Goal: Task Accomplishment & Management: Complete application form

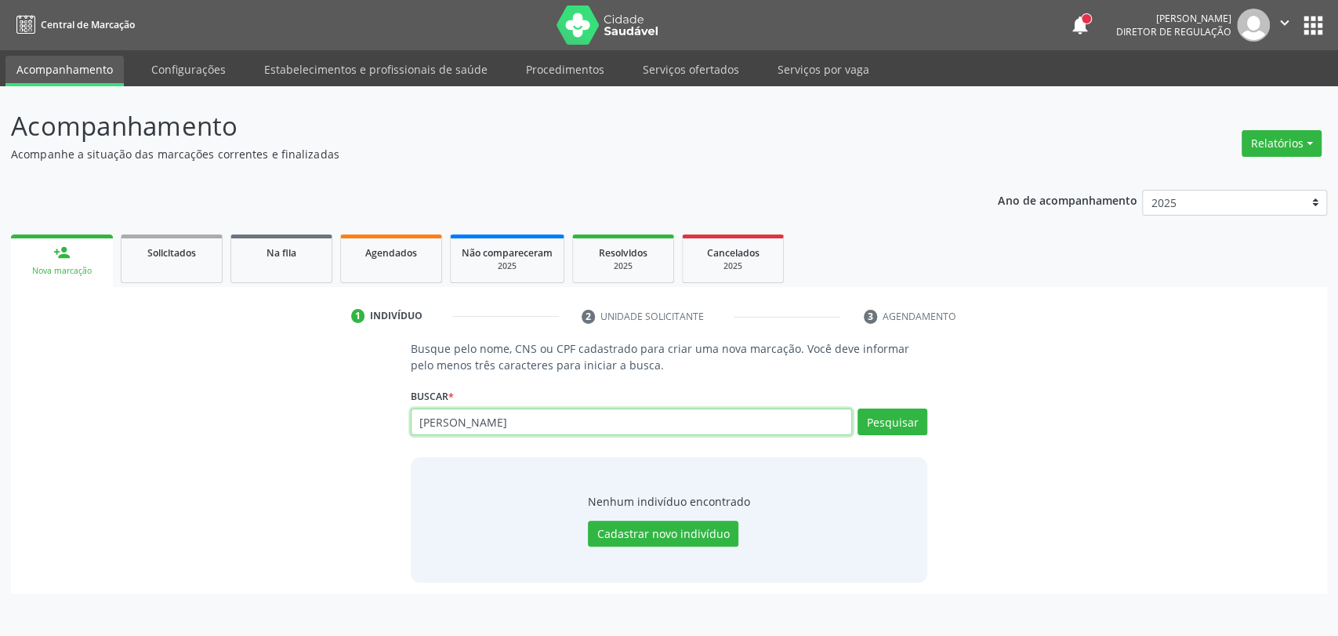
click at [605, 423] on input "[PERSON_NAME]" at bounding box center [632, 421] width 442 height 27
paste input "120.500.124.70"
type input "120.500.124.70"
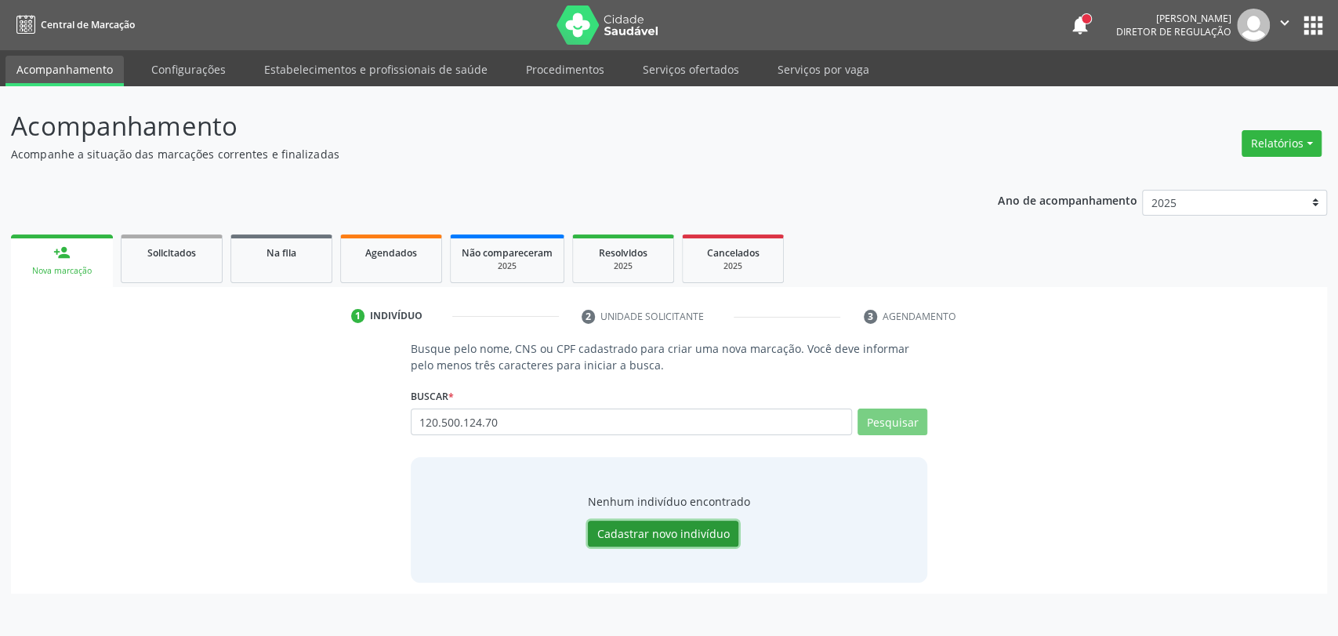
click at [684, 525] on button "Cadastrar novo indivíduo" at bounding box center [663, 534] width 151 height 27
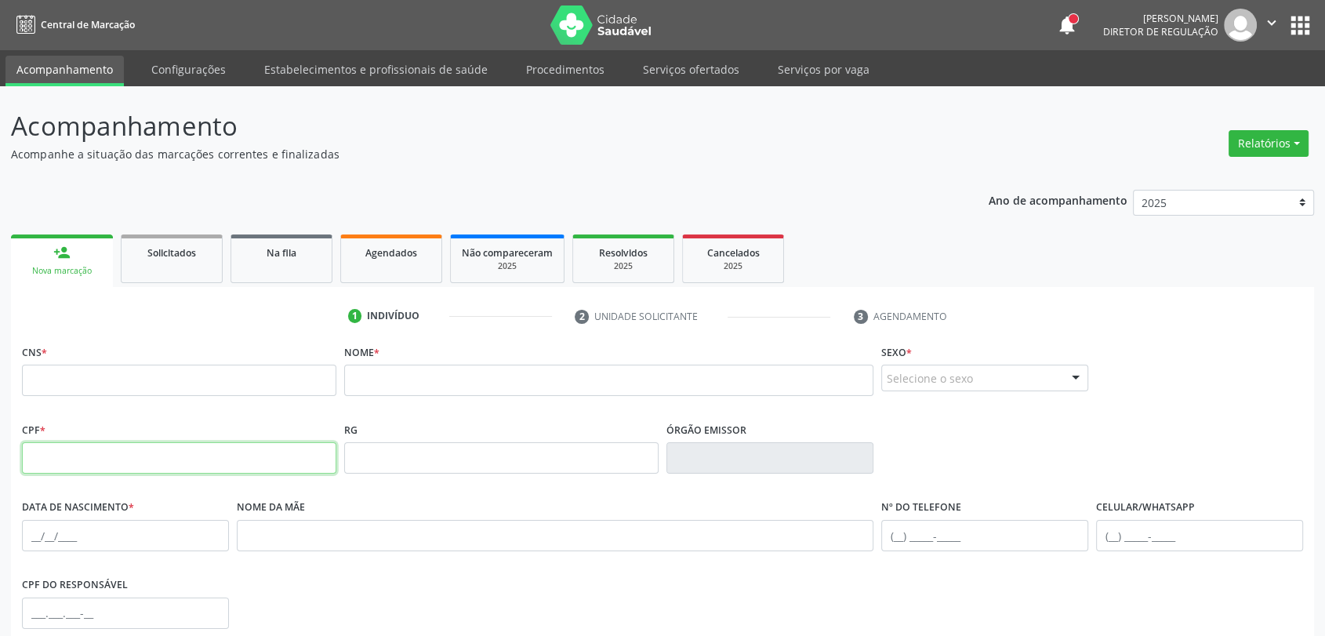
click at [195, 450] on input "text" at bounding box center [179, 457] width 314 height 31
paste input "120.500.124-70"
type input "120.500.124-70"
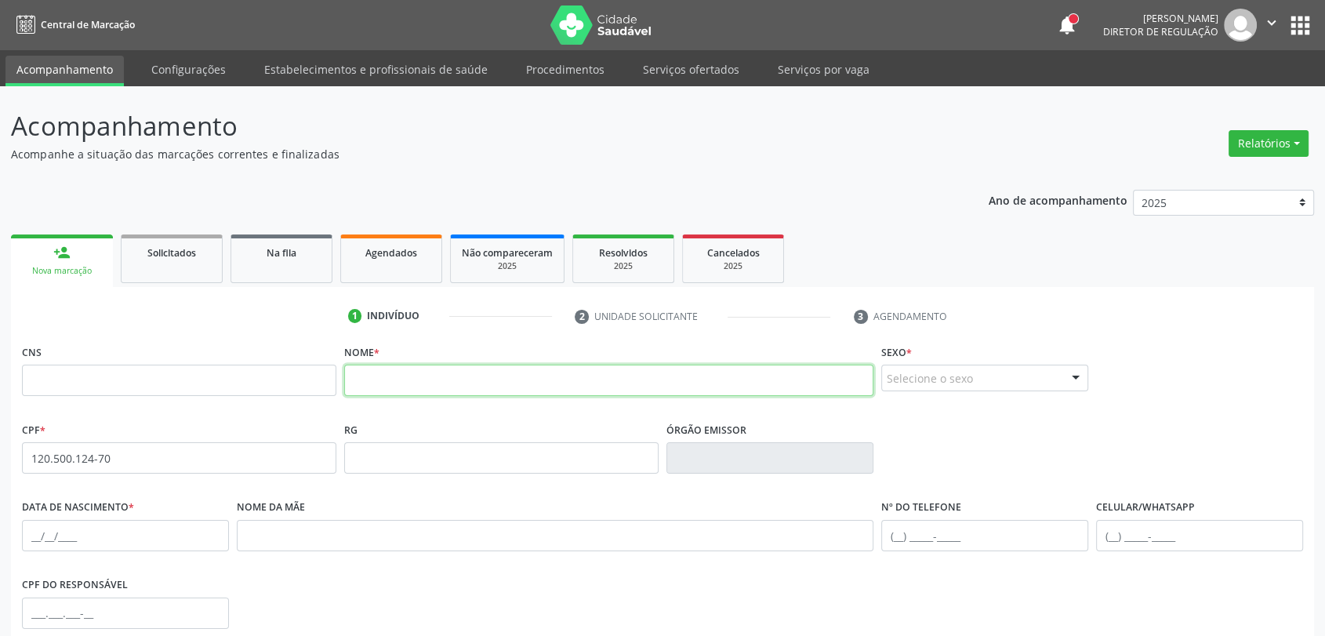
click at [390, 378] on input "text" at bounding box center [608, 380] width 529 height 31
type input "[PERSON_NAME]"
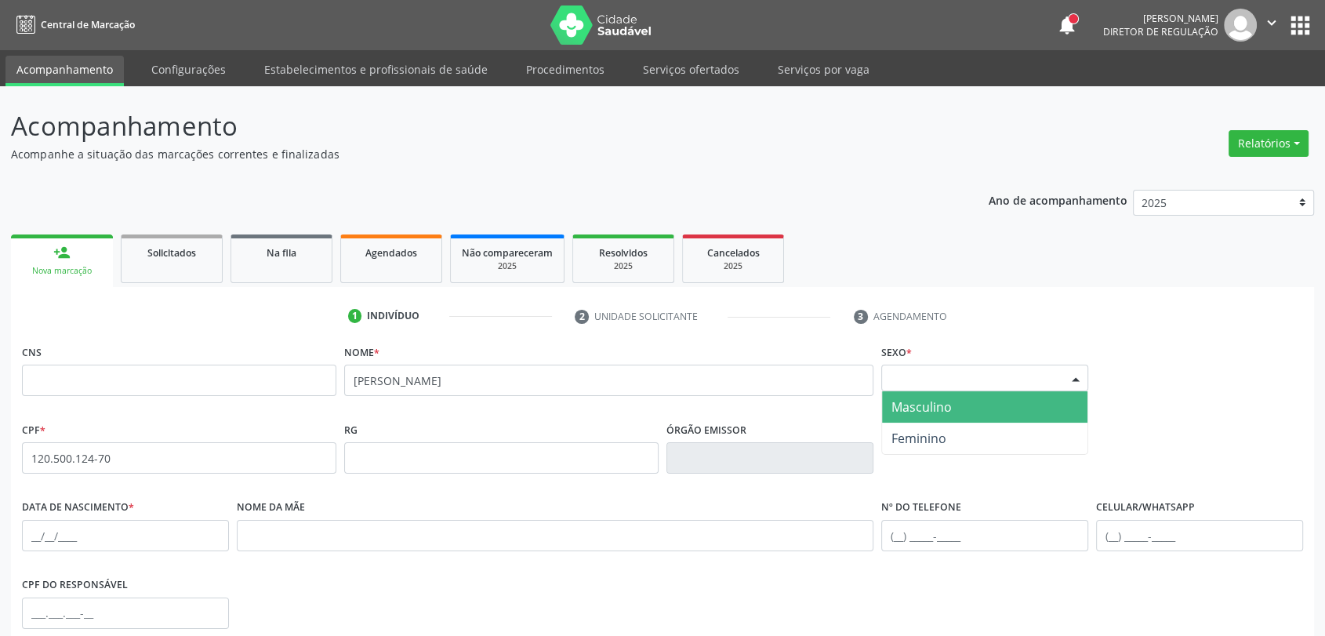
click at [985, 379] on div "Selecione o sexo" at bounding box center [984, 378] width 207 height 27
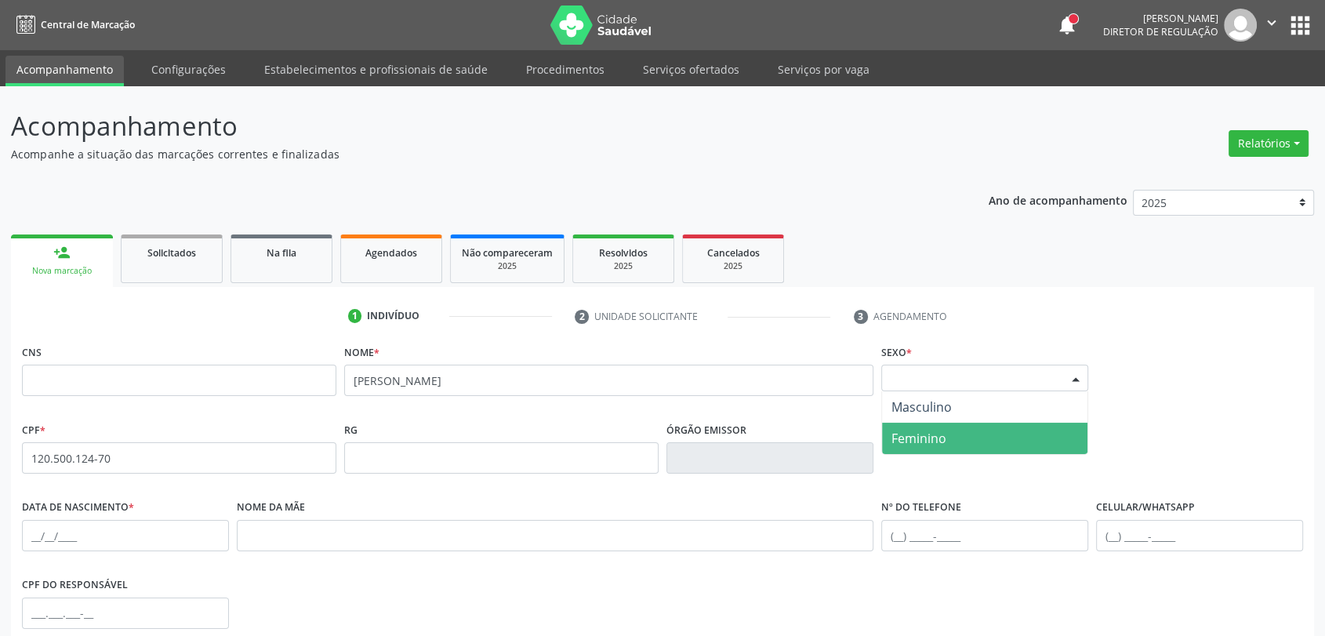
click at [966, 423] on span "Feminino" at bounding box center [984, 438] width 205 height 31
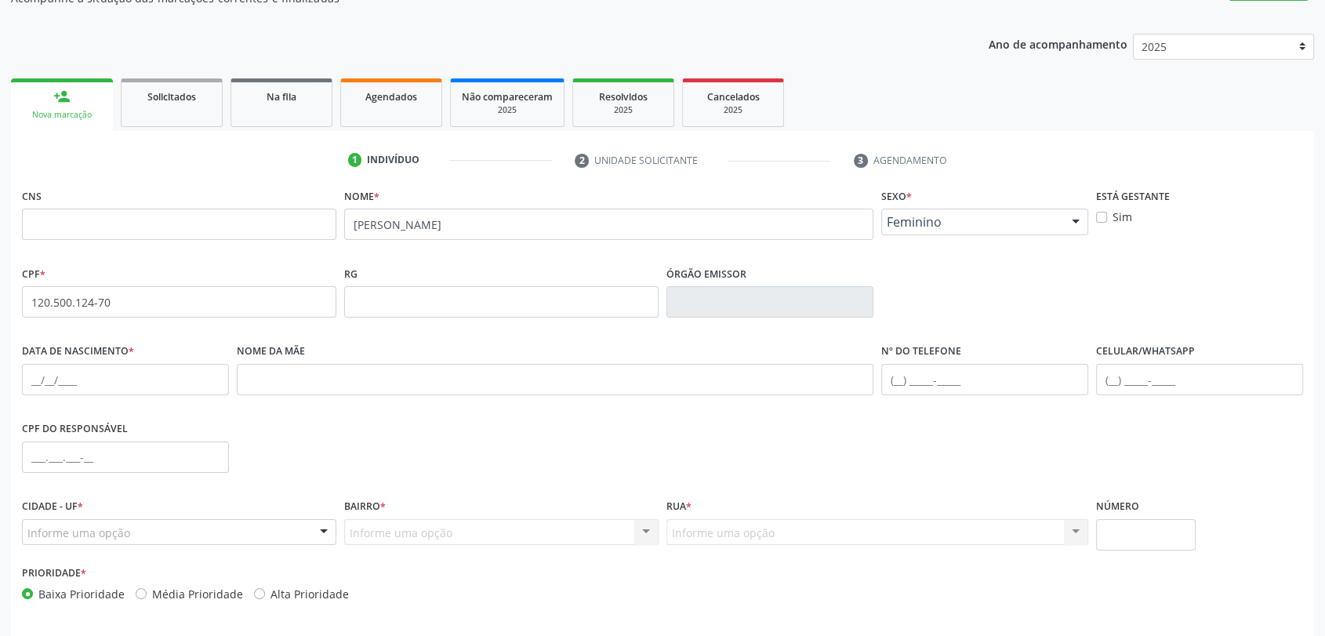
scroll to position [174, 0]
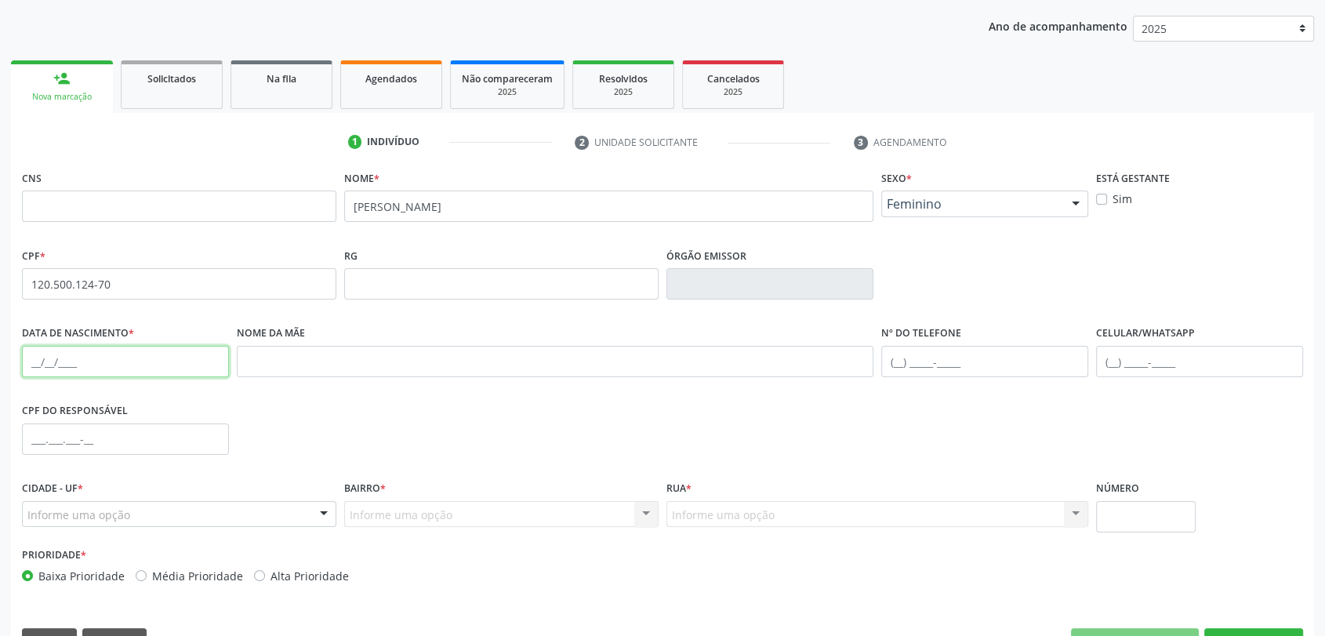
click at [25, 350] on input "text" at bounding box center [125, 361] width 207 height 31
type input "[DATE]"
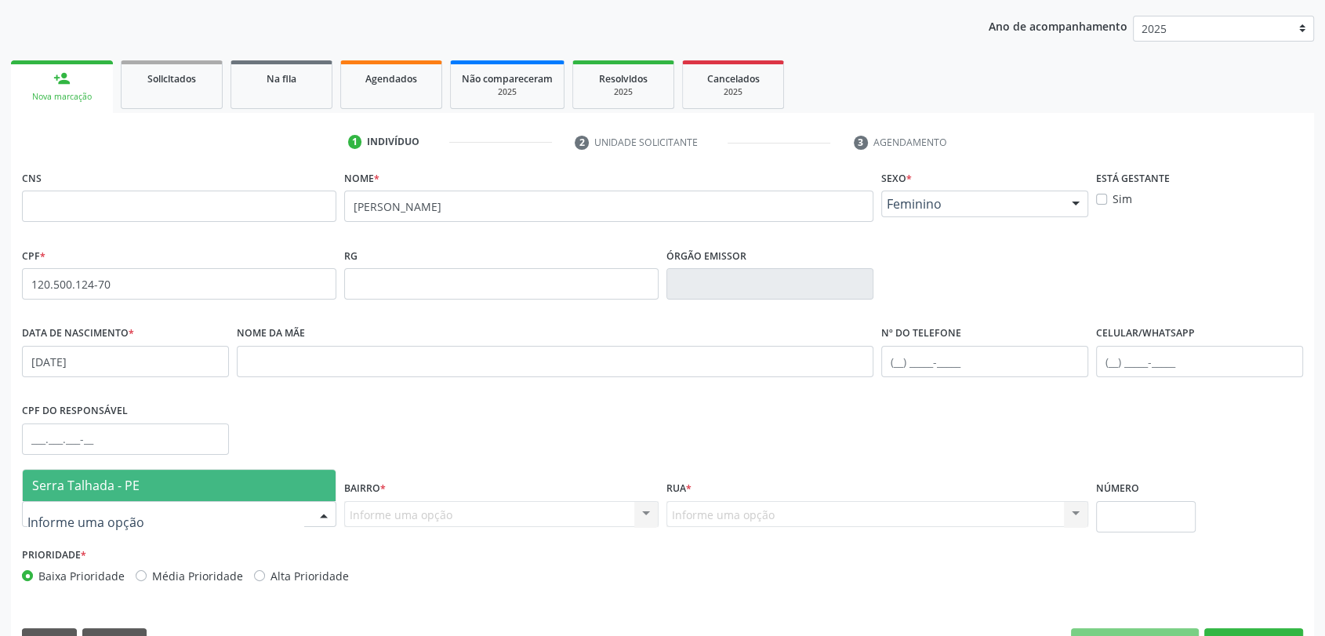
click at [251, 510] on div at bounding box center [179, 514] width 314 height 27
click at [219, 481] on span "Serra Talhada - PE" at bounding box center [179, 485] width 313 height 31
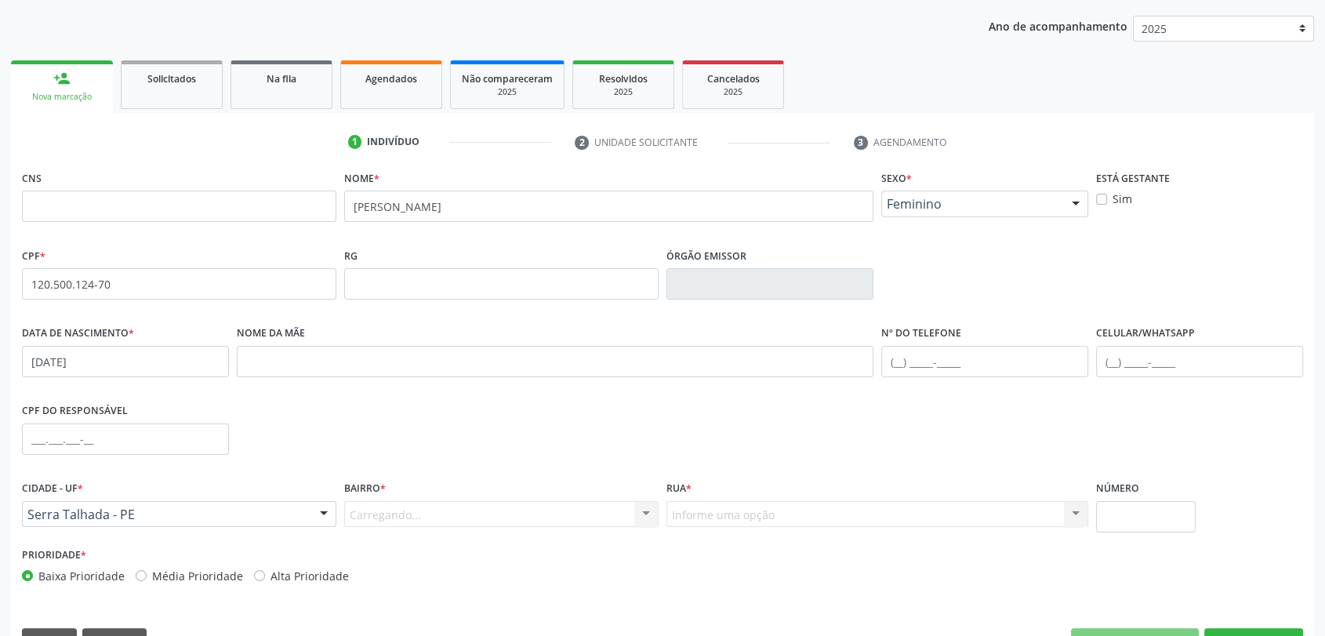
click at [377, 517] on div "Carregando... Nenhum resultado encontrado para: " " Nenhuma opção encontrada. D…" at bounding box center [501, 514] width 314 height 27
click at [378, 517] on div "Carregando... Nenhum resultado encontrado para: " " Nenhuma opção encontrada. D…" at bounding box center [501, 514] width 314 height 27
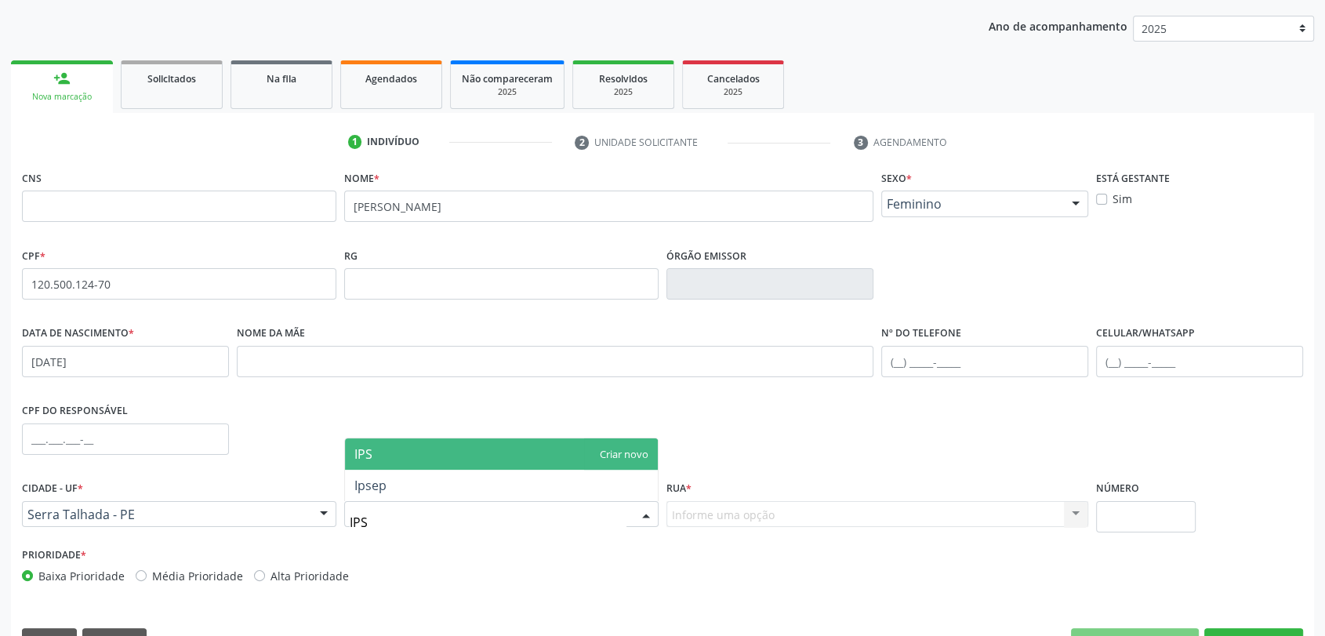
type input "IPSE"
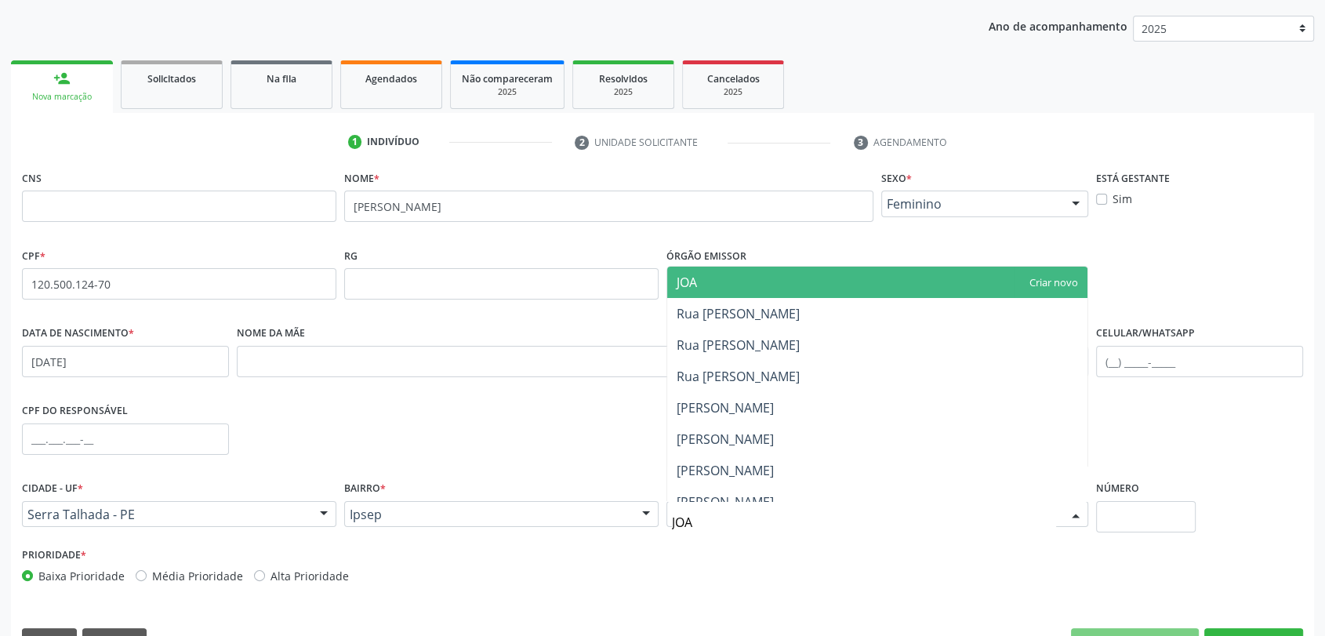
type input "JOAO"
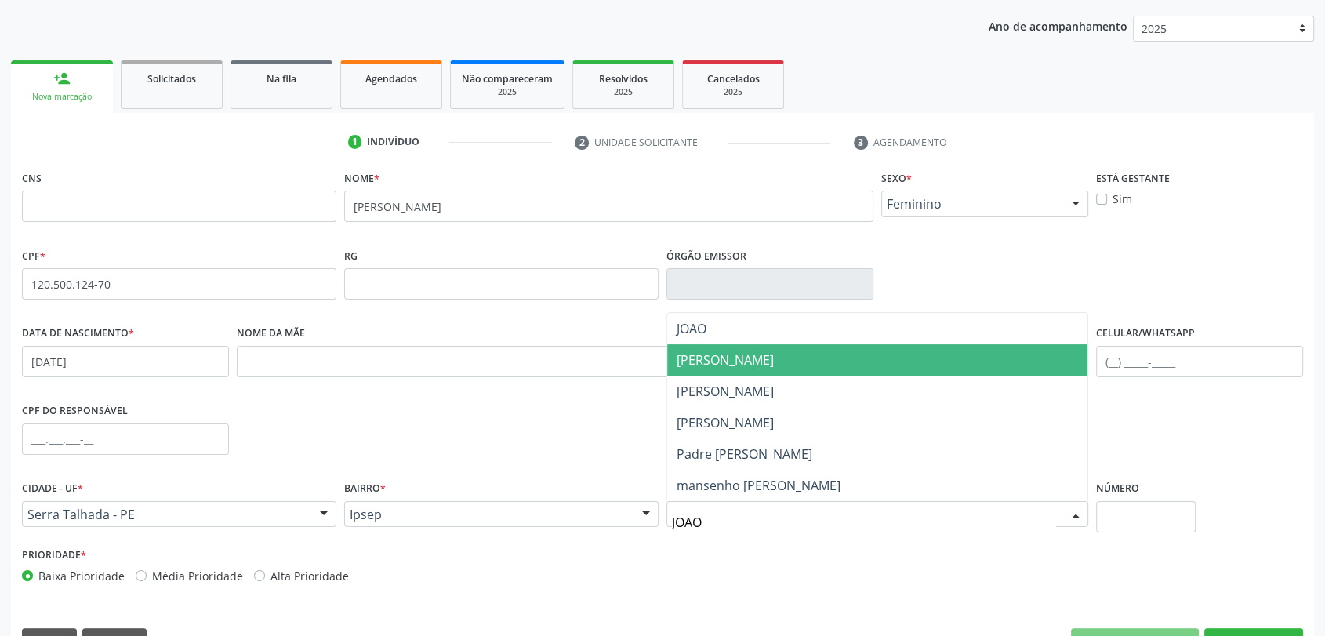
click at [701, 354] on span "[PERSON_NAME]" at bounding box center [725, 359] width 97 height 17
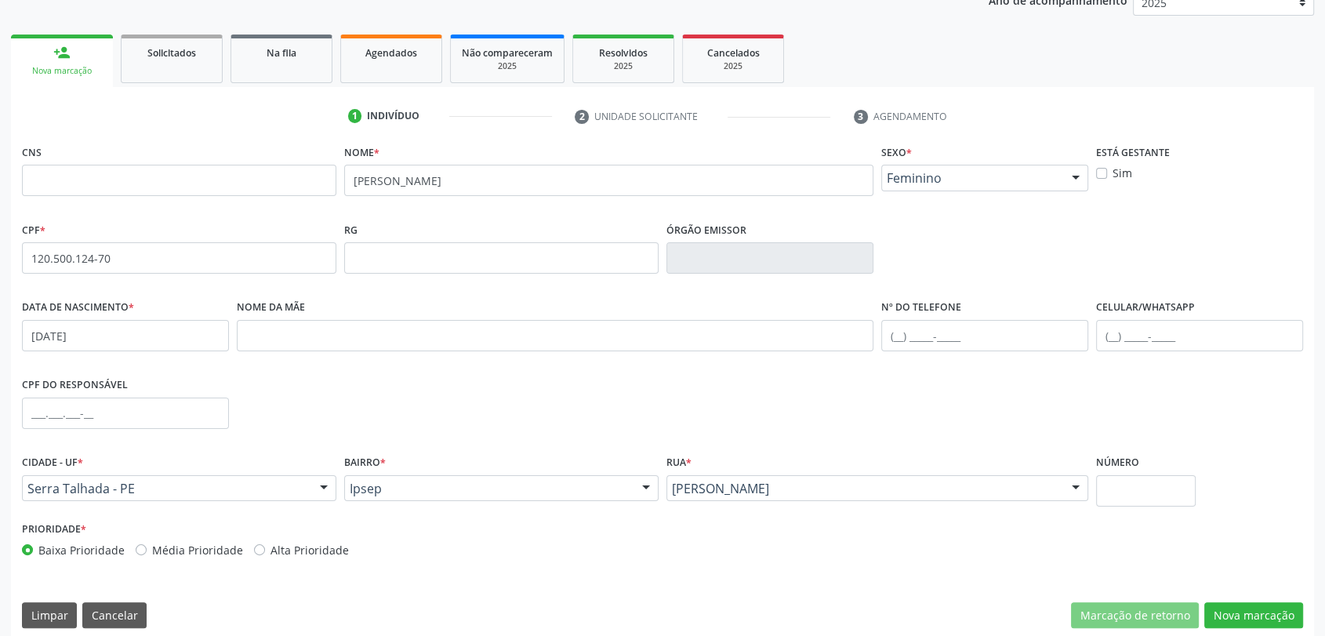
scroll to position [213, 0]
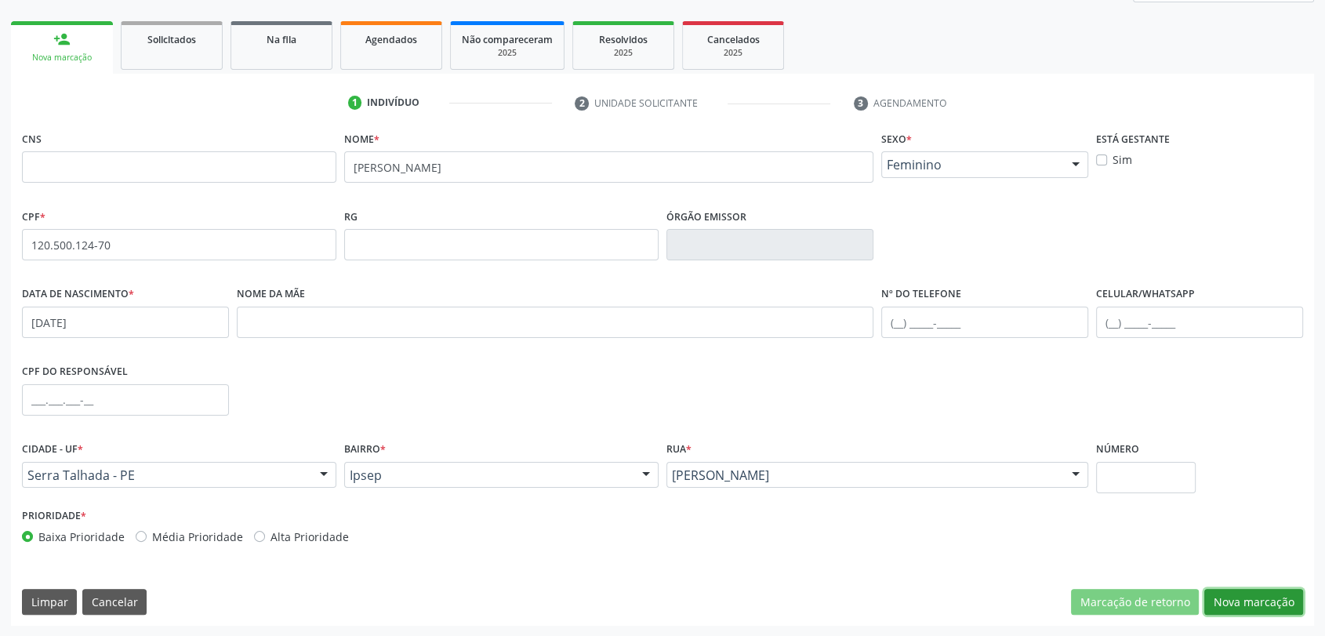
click at [1276, 589] on button "Nova marcação" at bounding box center [1253, 602] width 99 height 27
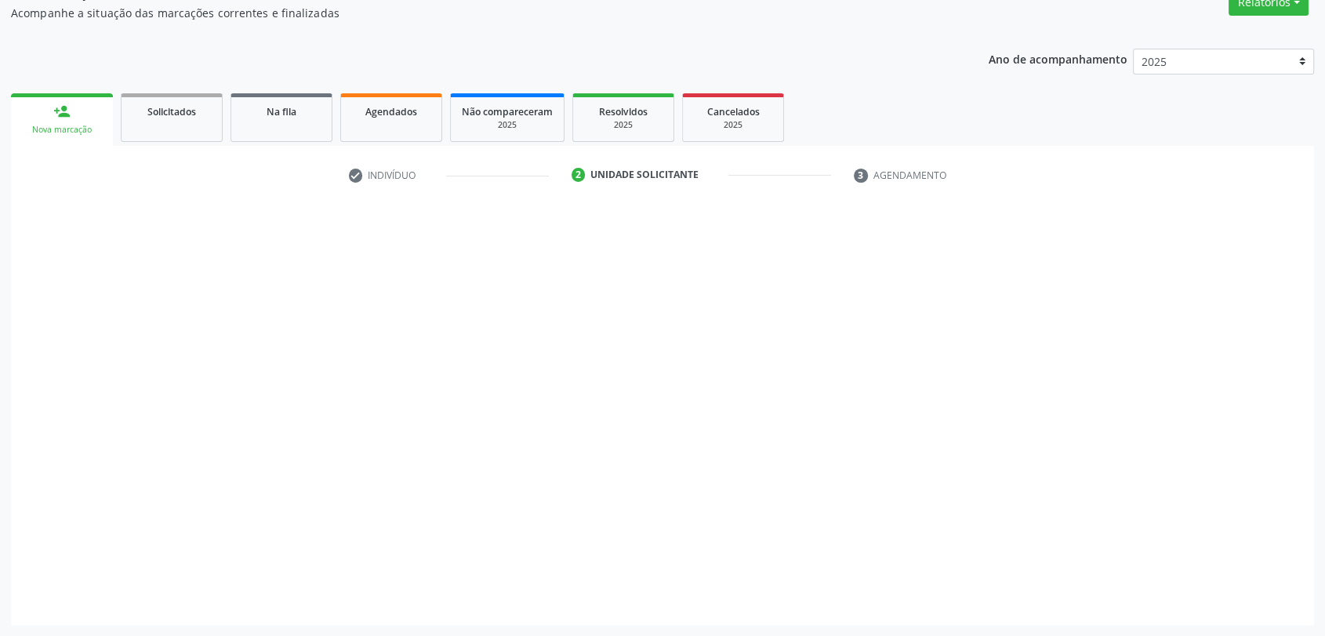
scroll to position [140, 0]
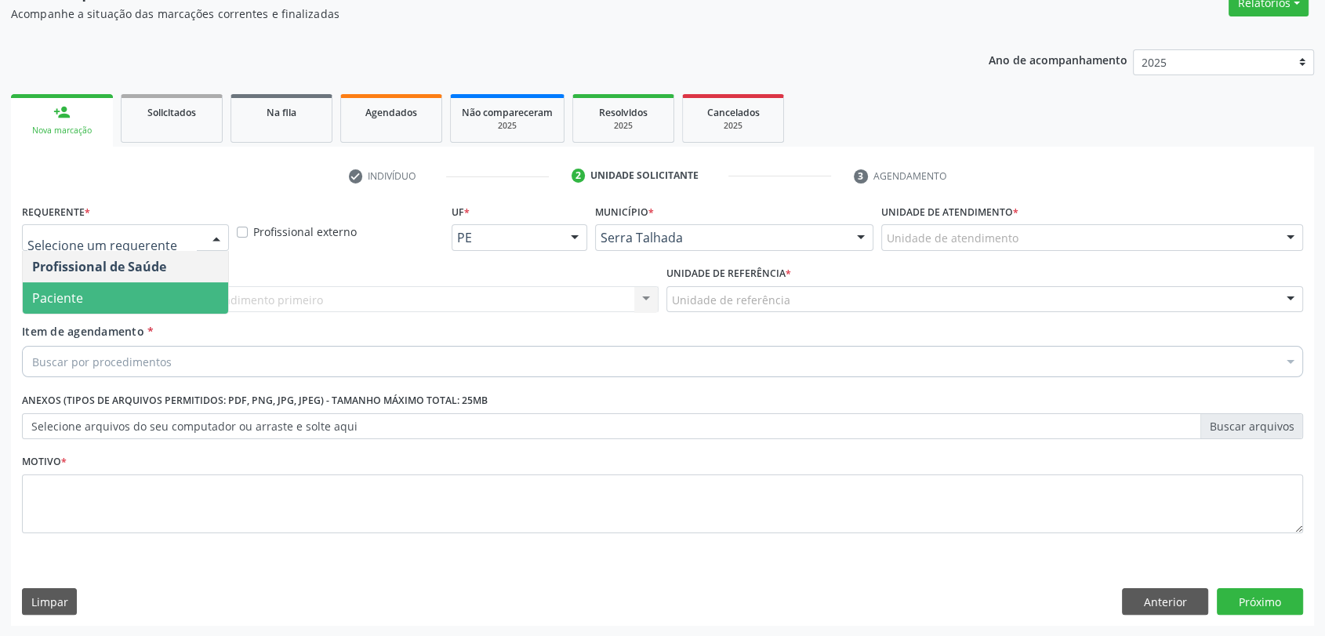
click at [89, 288] on span "Paciente" at bounding box center [125, 297] width 205 height 31
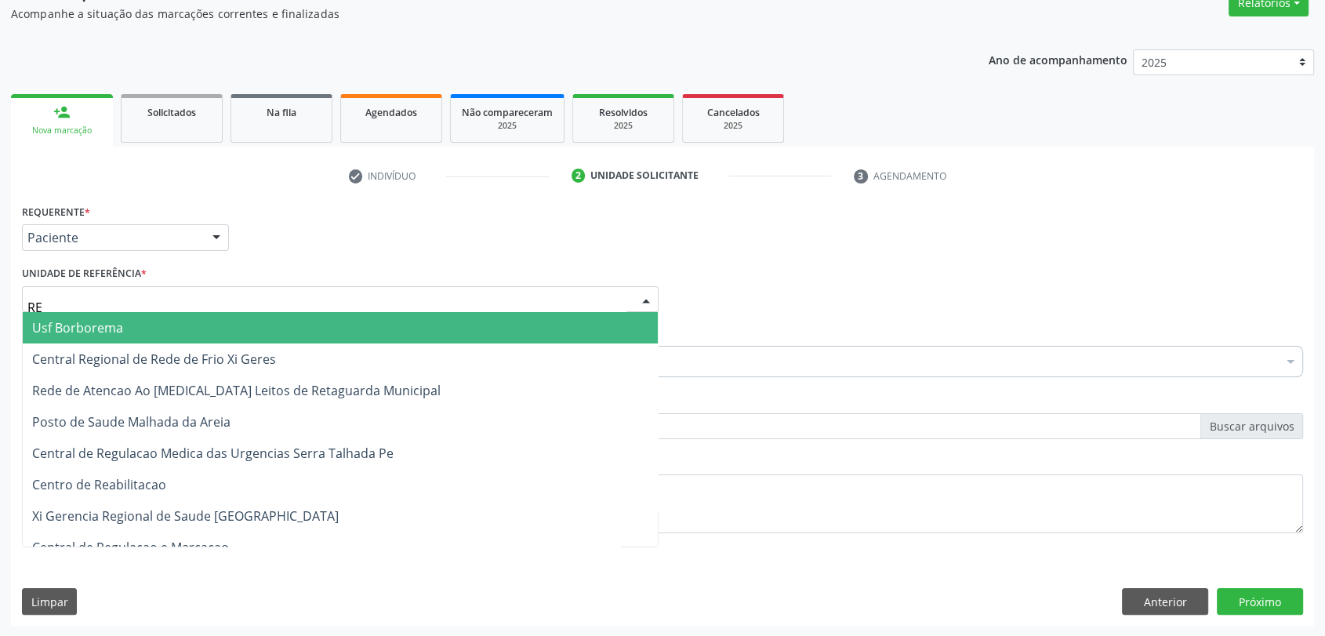
type input "REA"
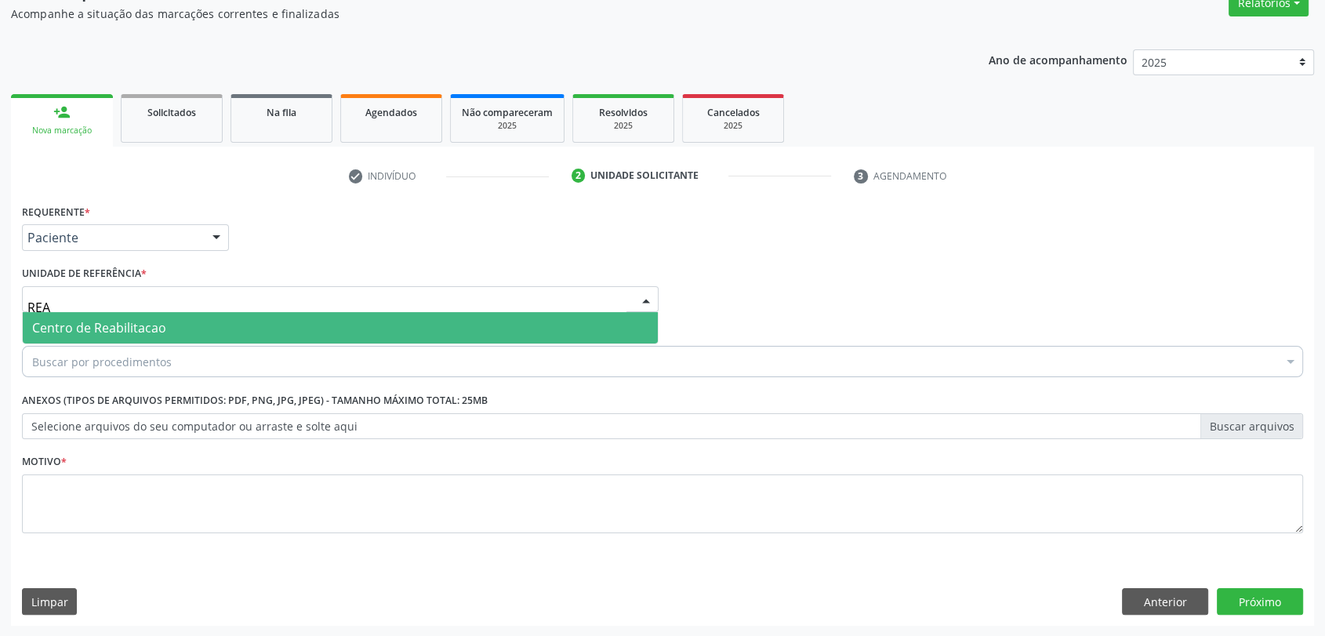
click at [107, 319] on span "Centro de Reabilitacao" at bounding box center [99, 327] width 134 height 17
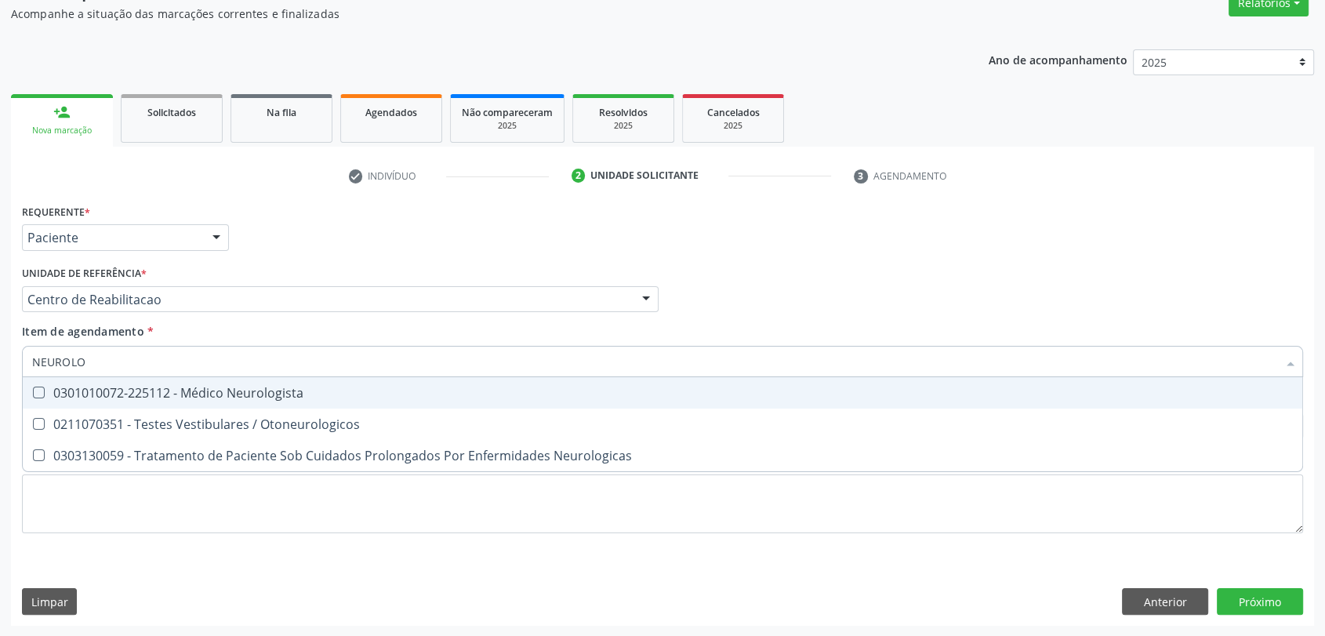
type input "NEUROLOG"
click at [156, 393] on div "0301010072-225112 - Médico Neurologista" at bounding box center [662, 393] width 1261 height 13
checkbox Neurologista "true"
click at [307, 262] on div "Unidade de referência * Centro de Reabilitacao Usf do Mutirao Usf Cohab Usf Cai…" at bounding box center [340, 287] width 637 height 50
checkbox Otoneurologicos "true"
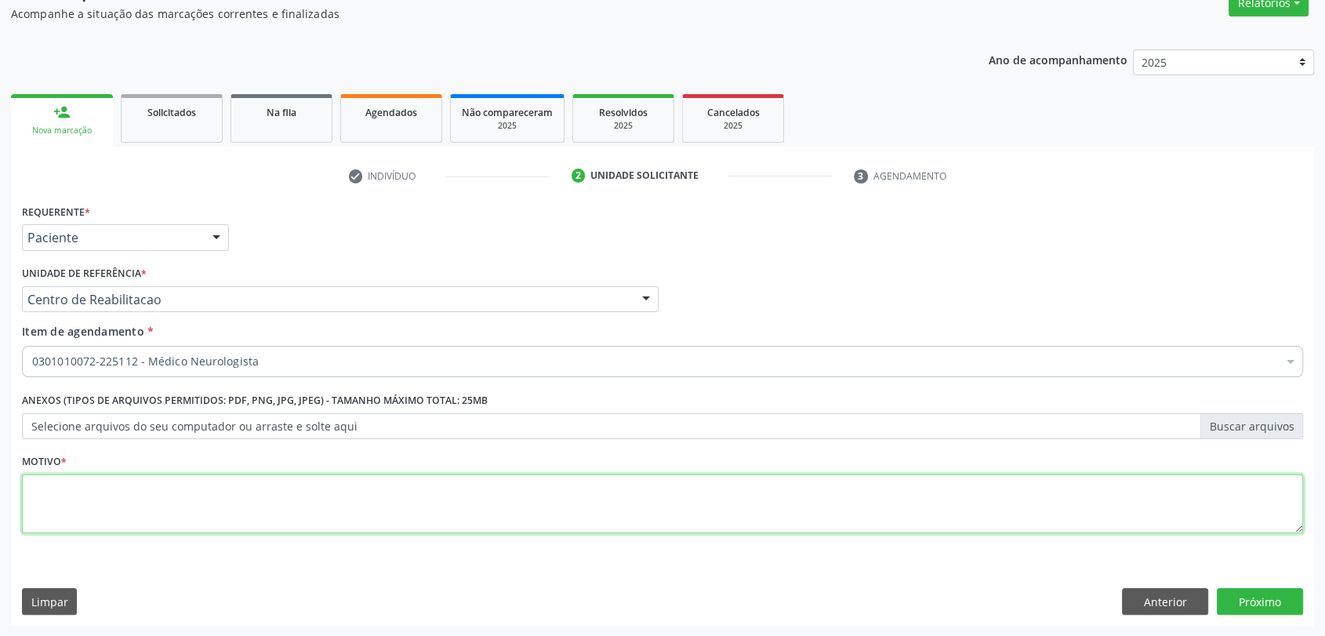
click at [198, 504] on textarea at bounding box center [662, 504] width 1281 height 60
type textarea "A"
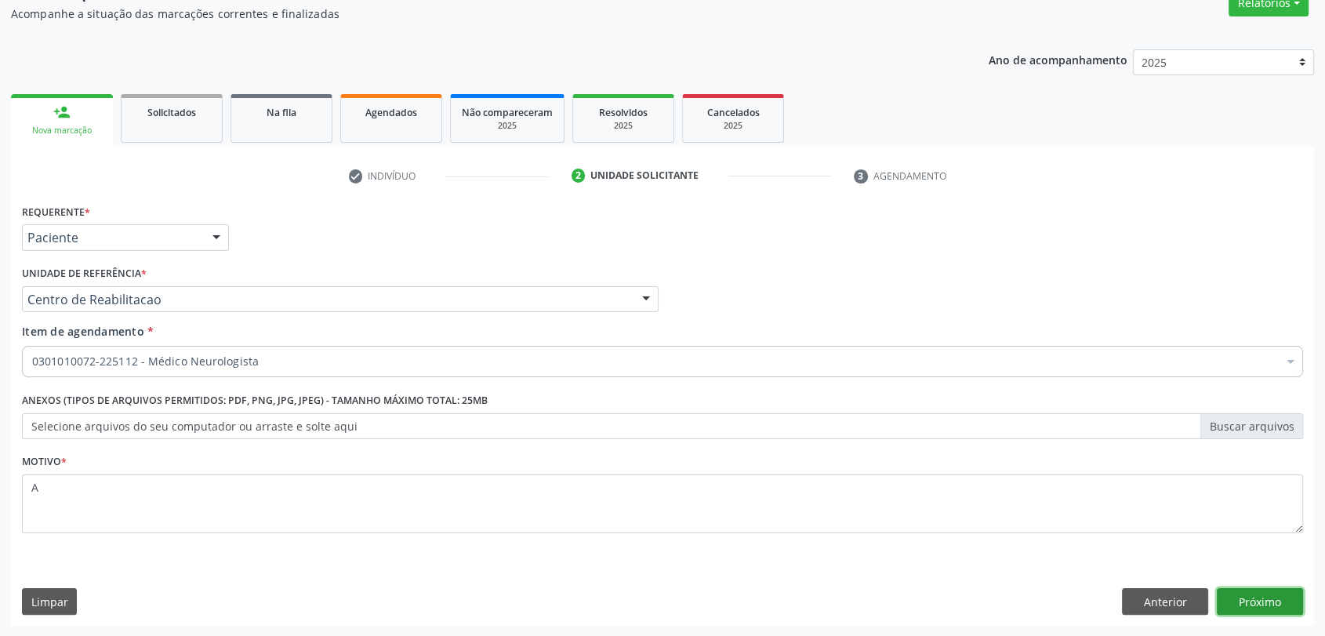
click at [1278, 600] on button "Próximo" at bounding box center [1260, 601] width 86 height 27
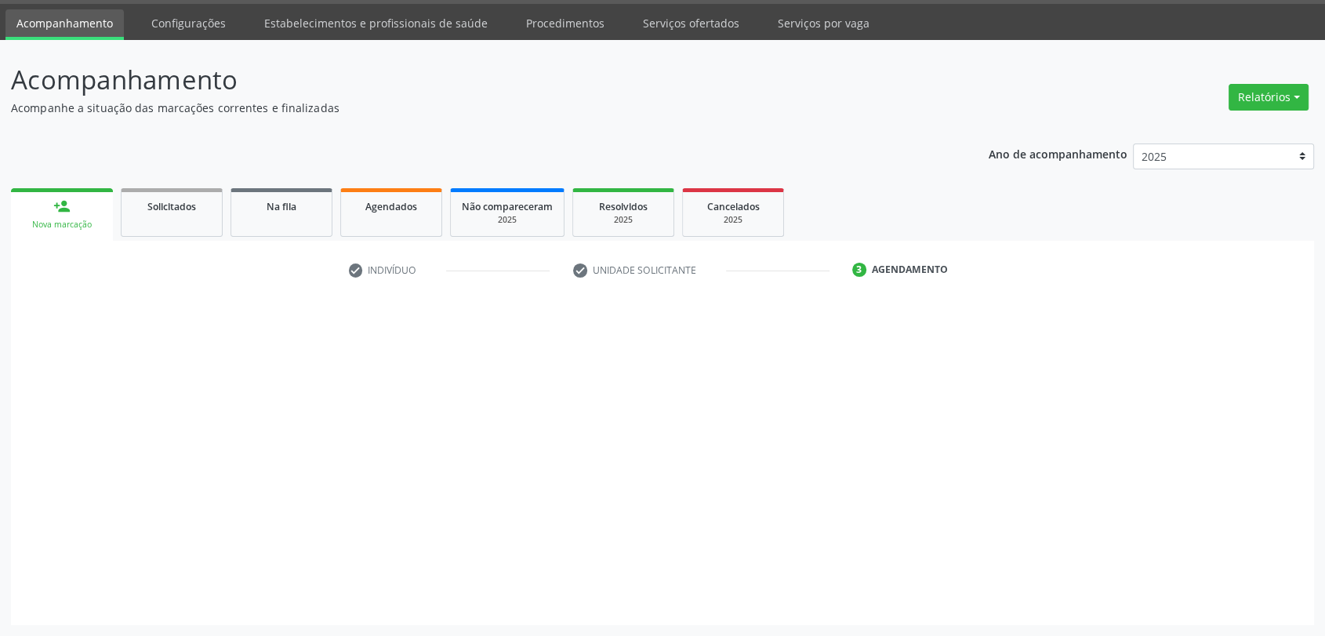
scroll to position [45, 0]
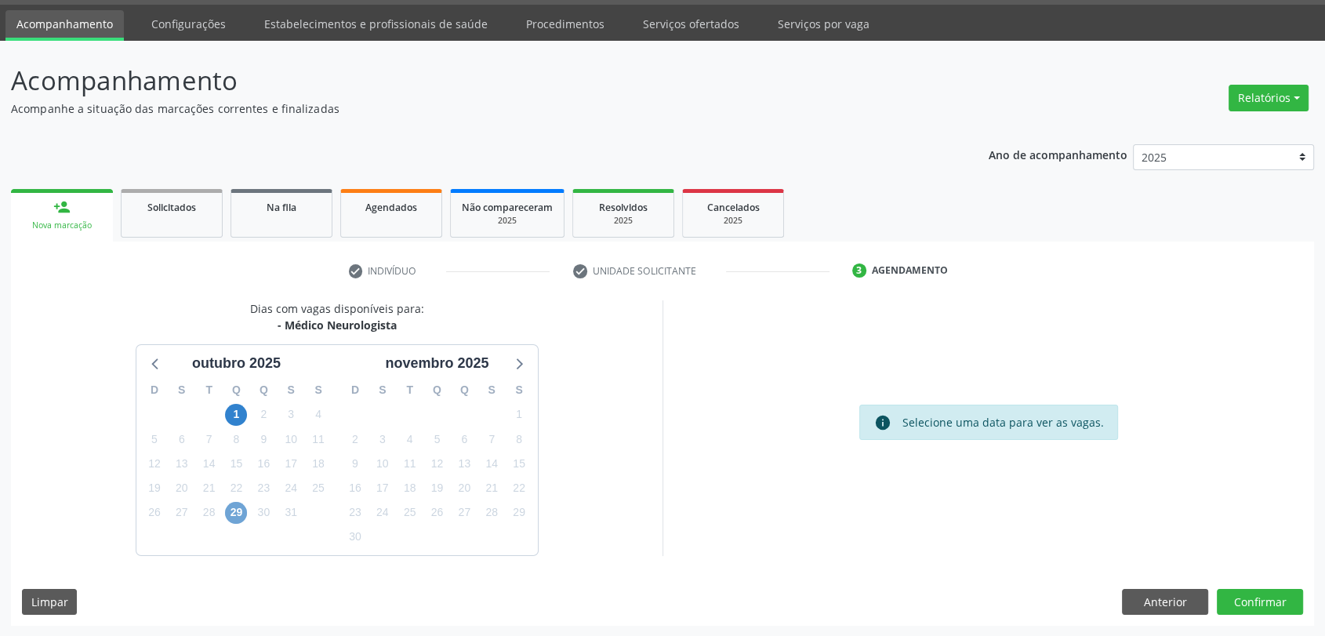
click at [238, 517] on span "29" at bounding box center [236, 513] width 22 height 22
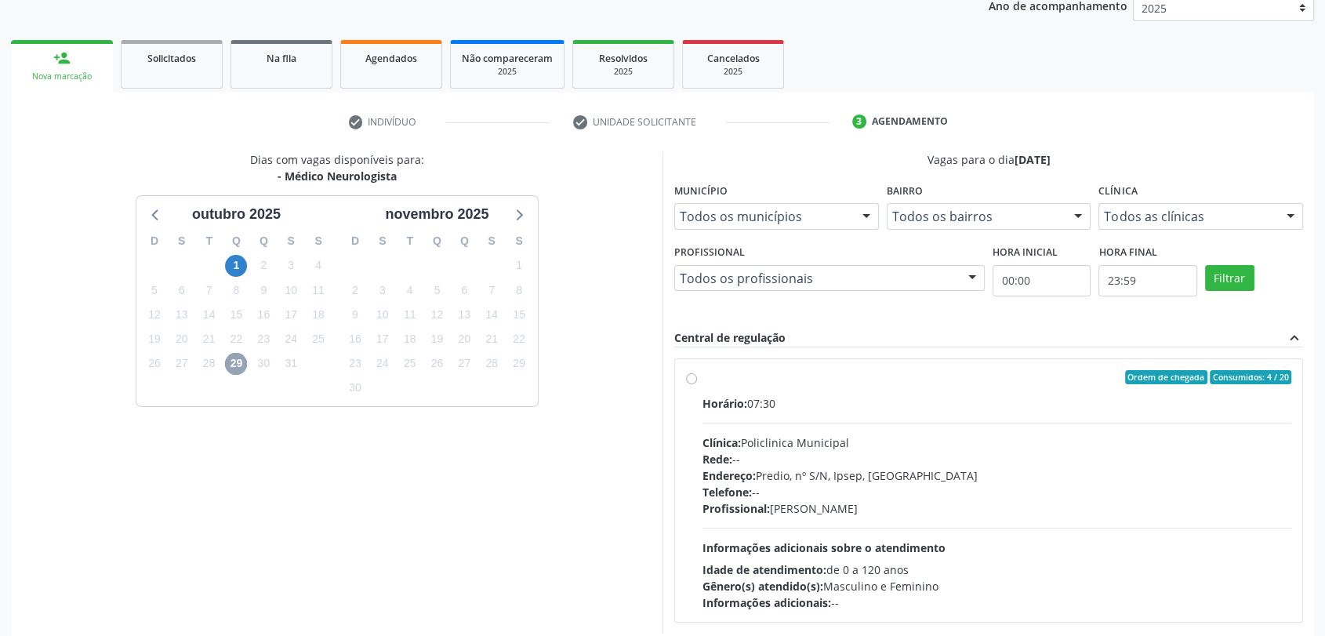
scroll to position [220, 0]
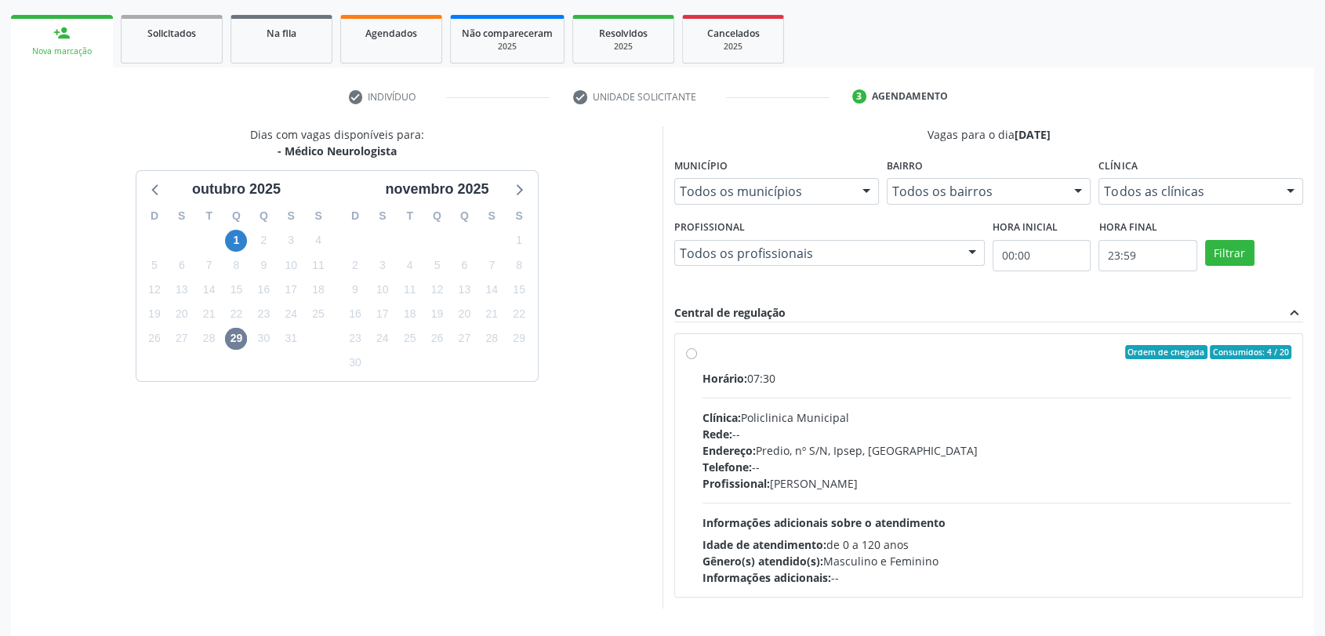
click at [817, 459] on div "Telefone: --" at bounding box center [996, 467] width 589 height 16
click at [697, 359] on input "Ordem de chegada Consumidos: 4 / 20 Horário: 07:30 Clínica: Policlinica Municip…" at bounding box center [691, 352] width 11 height 14
radio input "true"
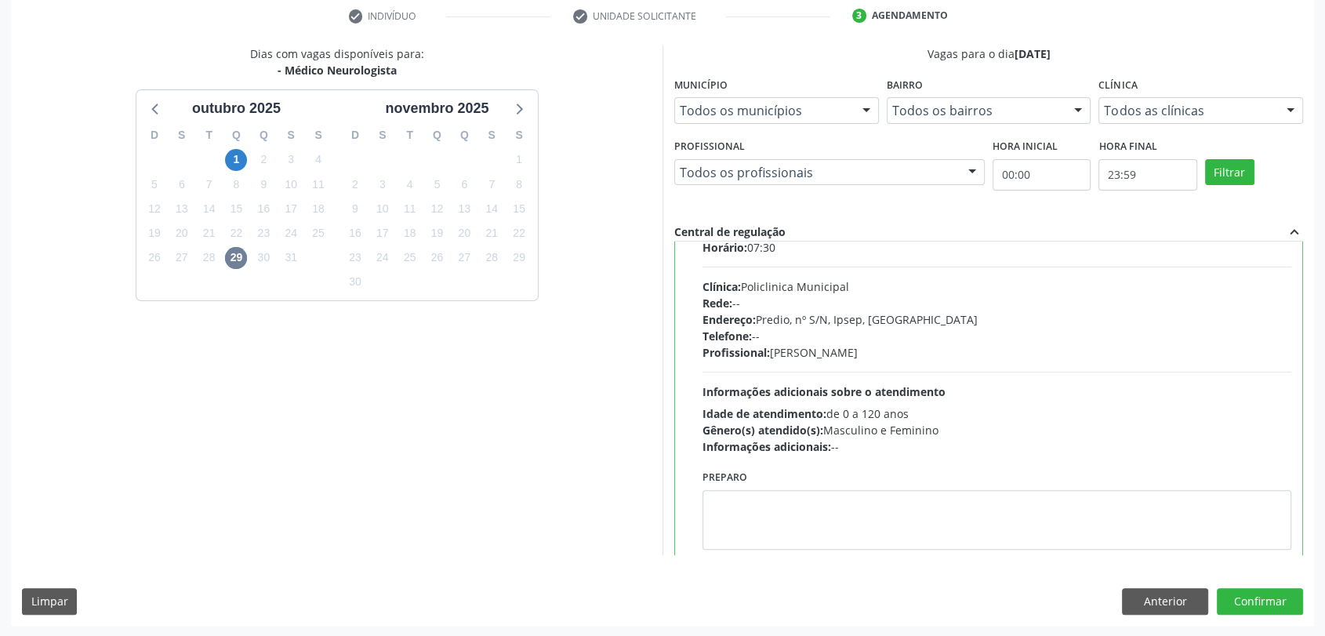
scroll to position [77, 0]
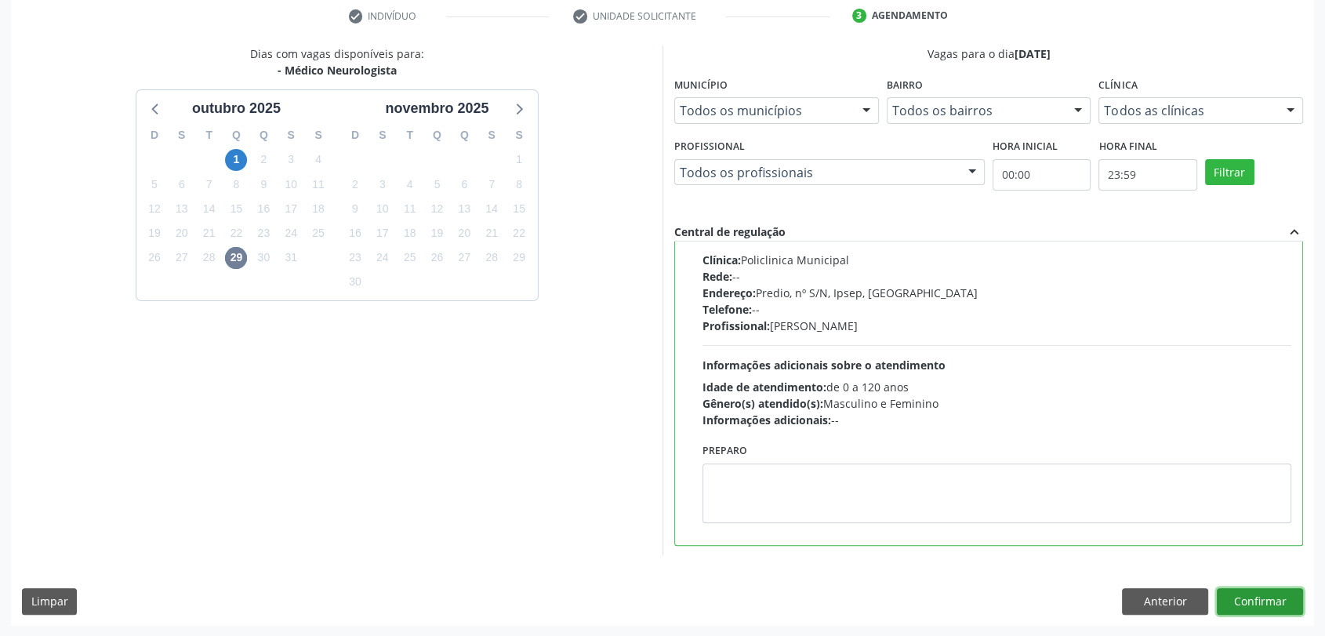
click at [1278, 605] on button "Confirmar" at bounding box center [1260, 601] width 86 height 27
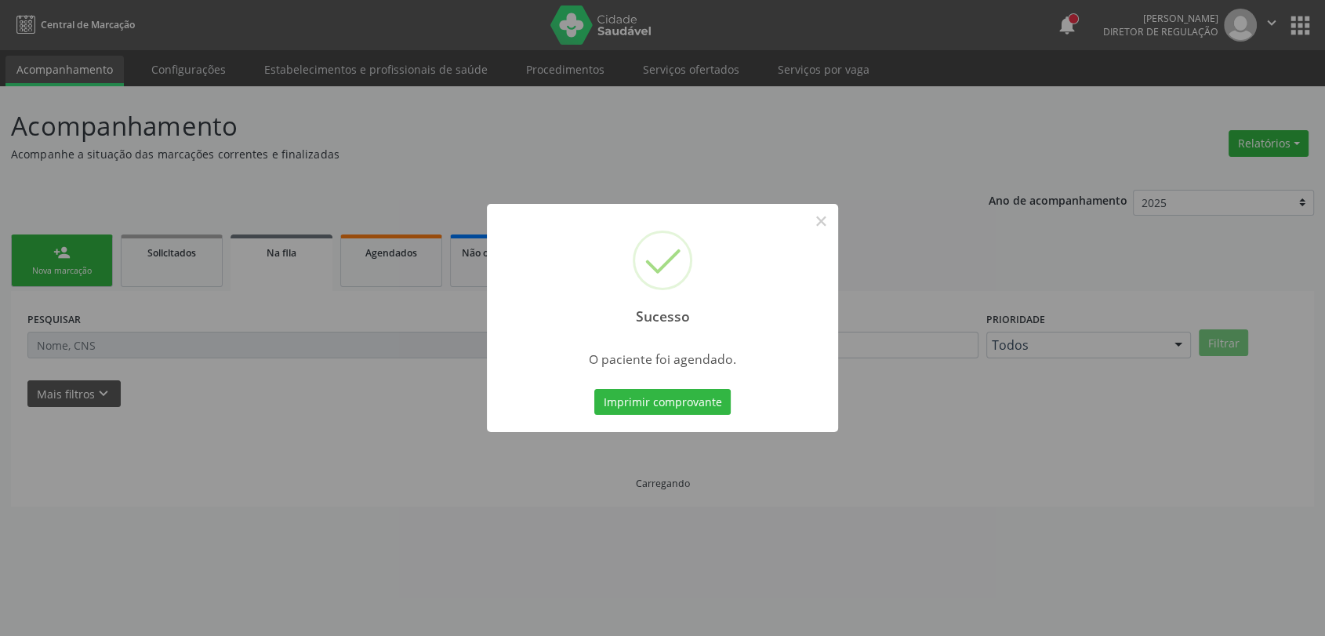
scroll to position [0, 0]
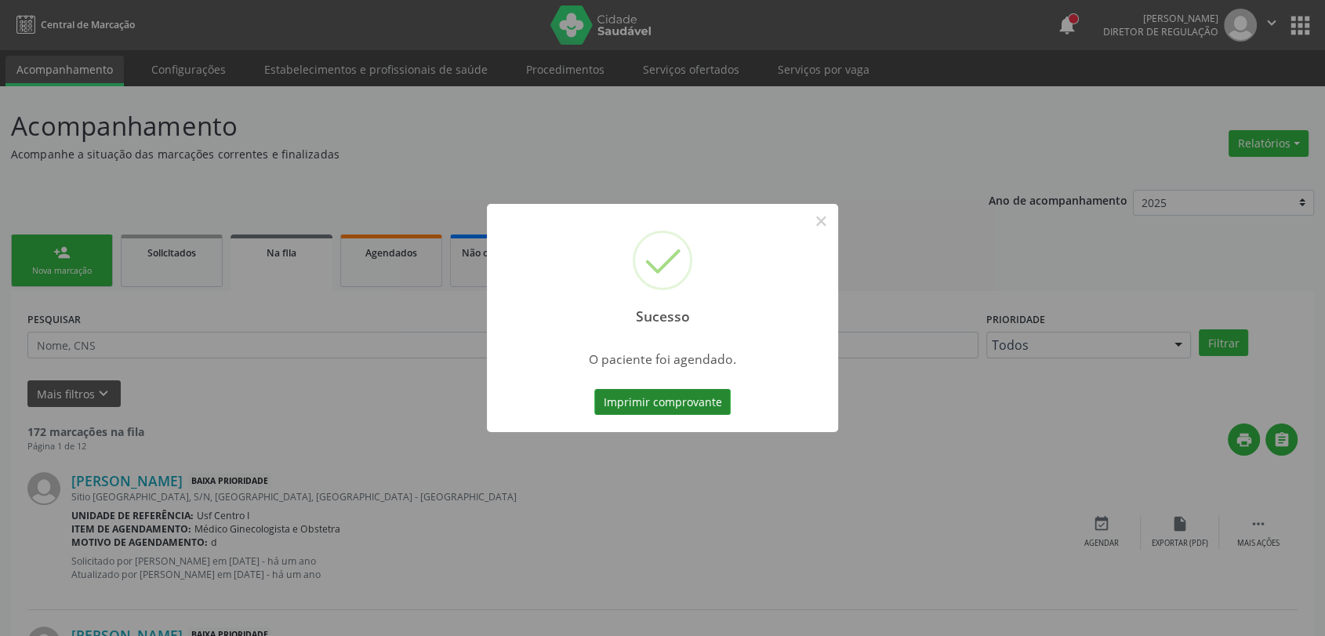
click at [635, 394] on button "Imprimir comprovante" at bounding box center [662, 402] width 136 height 27
